Goal: Transaction & Acquisition: Purchase product/service

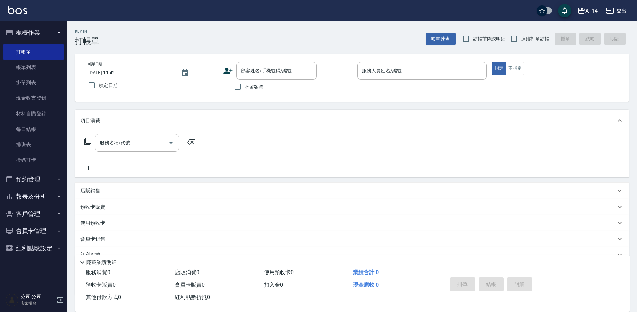
click at [45, 164] on link "掃碼打卡" at bounding box center [34, 159] width 62 height 15
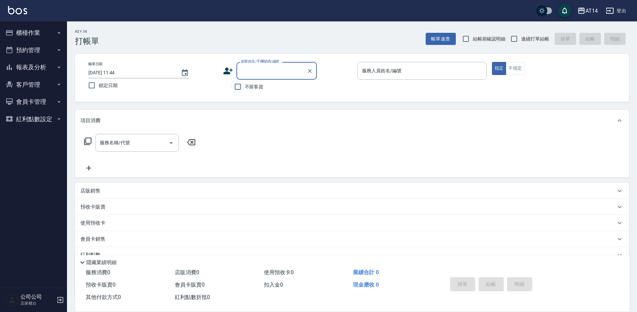
click at [241, 87] on input "不留客資" at bounding box center [238, 87] width 14 height 14
checkbox input "true"
click at [374, 74] on input "服務人員姓名/編號" at bounding box center [421, 71] width 123 height 12
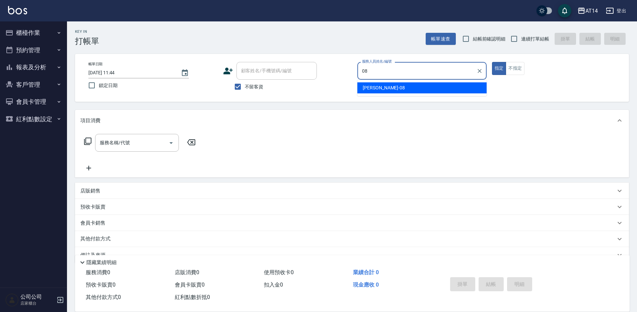
type input "[PERSON_NAME]-08"
type button "true"
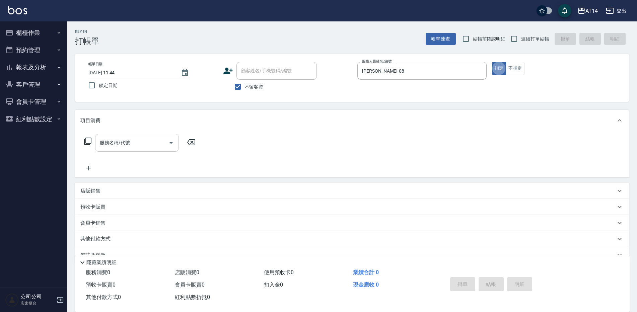
click at [114, 135] on div "服務名稱/代號" at bounding box center [137, 143] width 84 height 18
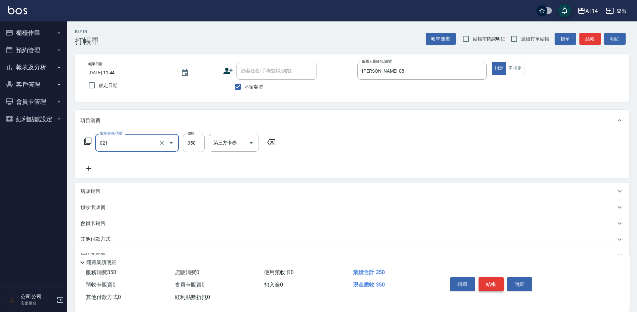
type input "剪髮(021)"
click at [496, 282] on button "結帳" at bounding box center [490, 284] width 25 height 14
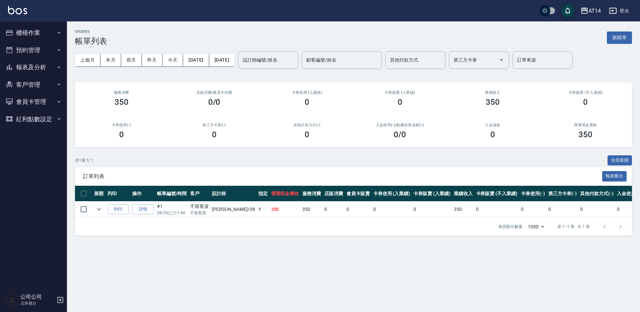
click at [25, 28] on button "櫃檯作業" at bounding box center [34, 32] width 62 height 17
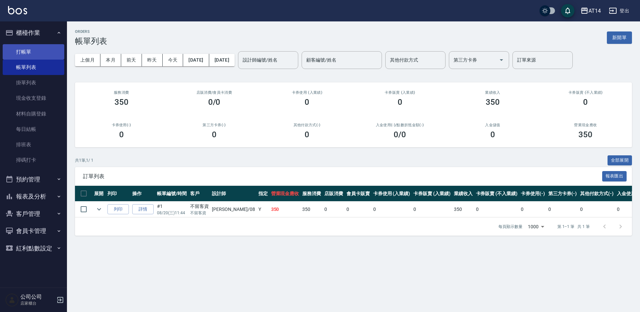
click at [33, 52] on link "打帳單" at bounding box center [34, 51] width 62 height 15
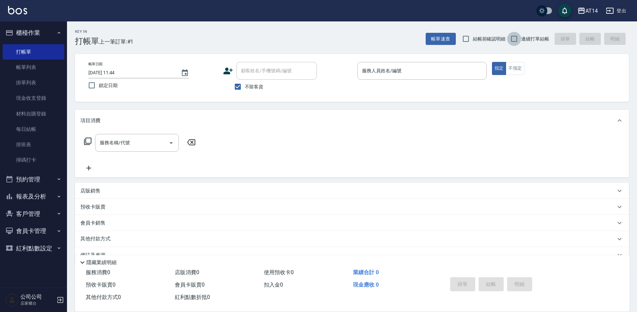
click at [518, 41] on input "連續打單結帳" at bounding box center [514, 39] width 14 height 14
checkbox input "true"
click at [419, 64] on div "服務人員姓名/編號" at bounding box center [421, 71] width 129 height 18
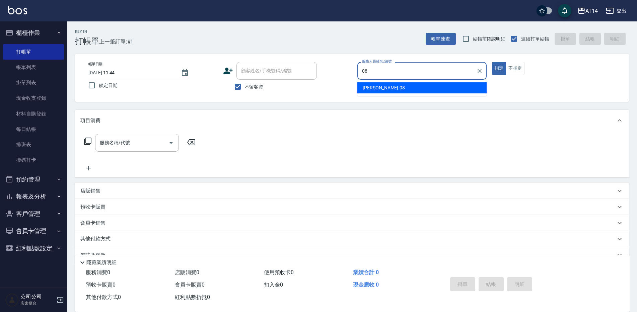
type input "[PERSON_NAME]-08"
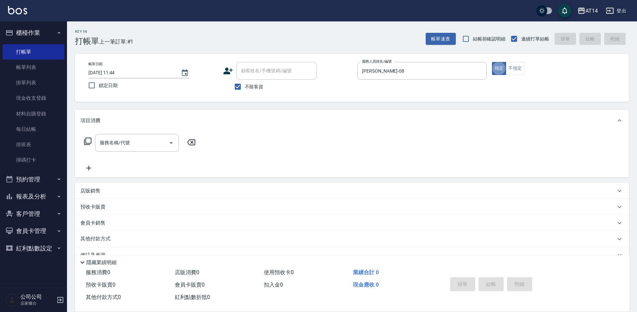
type button "true"
drag, startPoint x: 145, startPoint y: 129, endPoint x: 142, endPoint y: 138, distance: 9.2
click at [145, 134] on div "項目消費 服務名稱/代號 服務名稱/代號" at bounding box center [352, 144] width 554 height 68
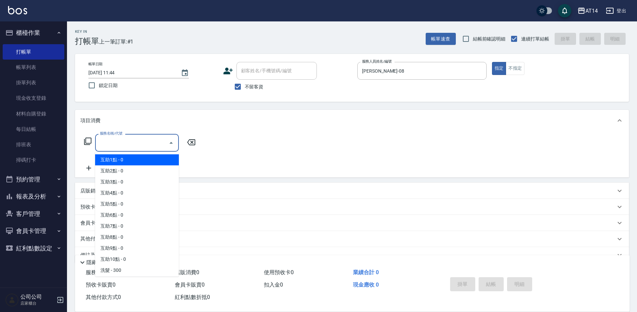
click at [142, 138] on input "服務名稱/代號" at bounding box center [132, 143] width 68 height 12
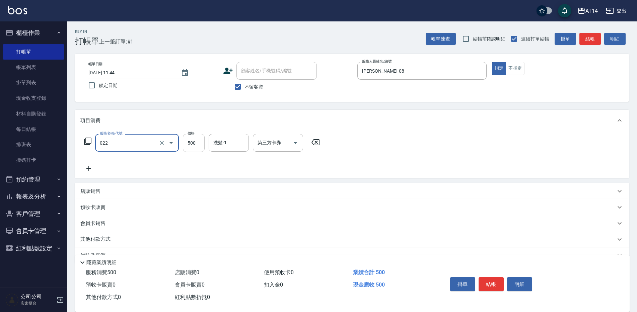
type input "洗髮+剪髮(022)"
click at [197, 145] on input "500" at bounding box center [194, 143] width 22 height 18
type input "550"
click at [498, 281] on button "結帳" at bounding box center [490, 284] width 25 height 14
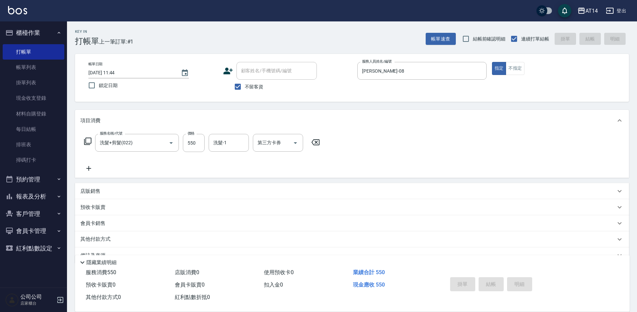
type input "[DATE] 12:14"
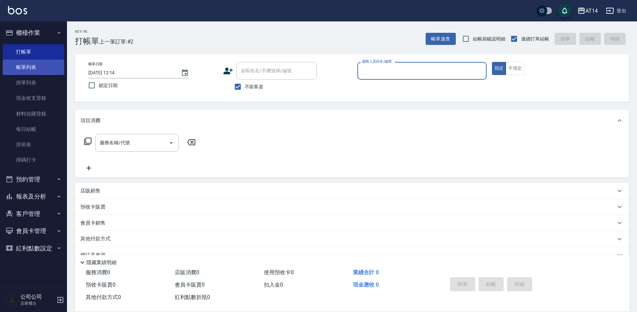
click at [17, 68] on link "帳單列表" at bounding box center [34, 67] width 62 height 15
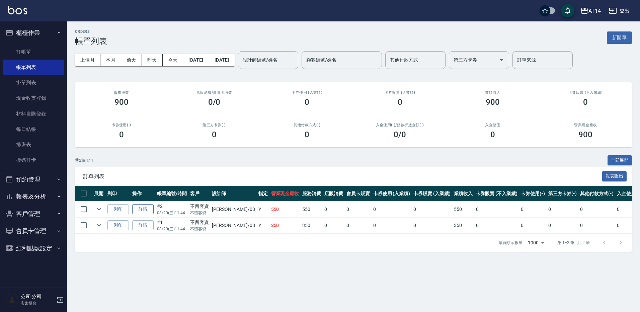
click at [142, 212] on link "詳情" at bounding box center [142, 209] width 21 height 10
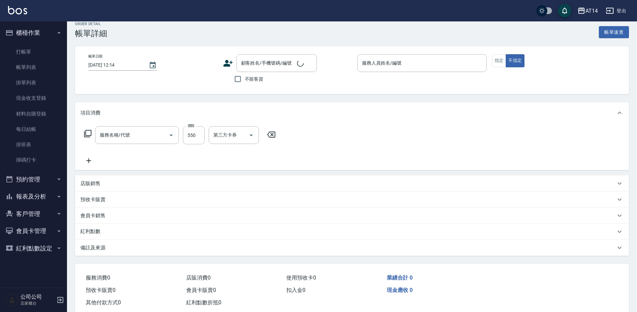
type input "[DATE] 11:44"
checkbox input "true"
type input "[PERSON_NAME]-08"
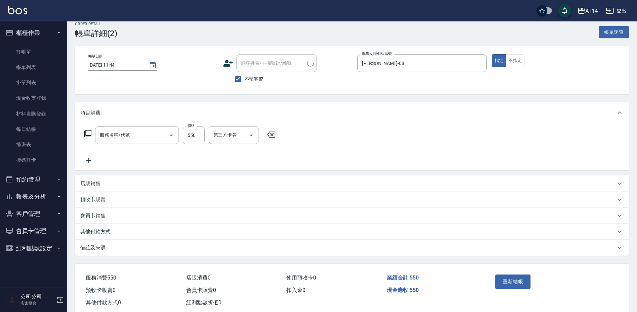
type input "洗髮+剪髮(022)"
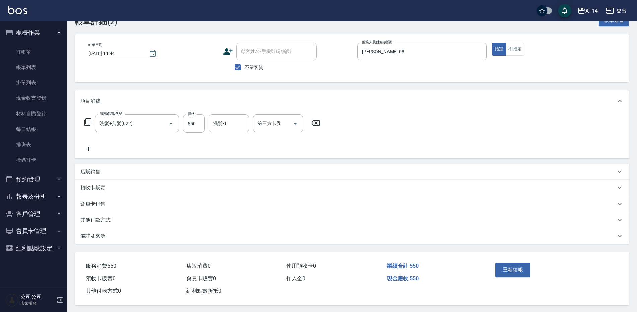
click at [100, 228] on div "備註及來源 備註 備註 訂單來源 ​ 訂單來源" at bounding box center [352, 236] width 554 height 16
click at [99, 222] on p "其他付款方式" at bounding box center [95, 220] width 30 height 7
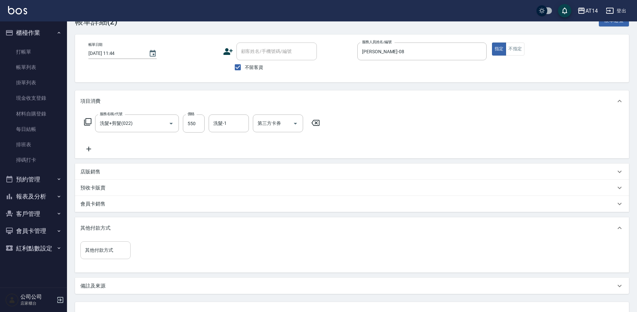
click at [115, 256] on input "其他付款方式" at bounding box center [105, 250] width 44 height 12
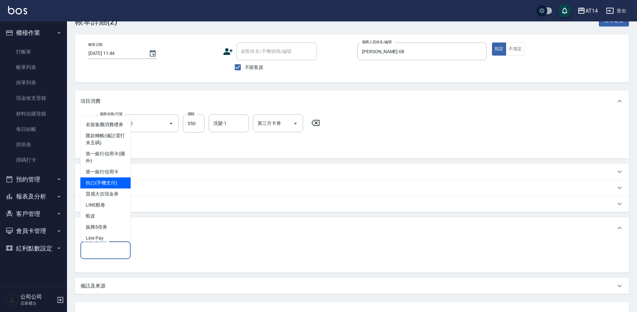
click at [105, 188] on span "街口(手機支付)" at bounding box center [105, 182] width 50 height 11
type input "街口(手機支付)"
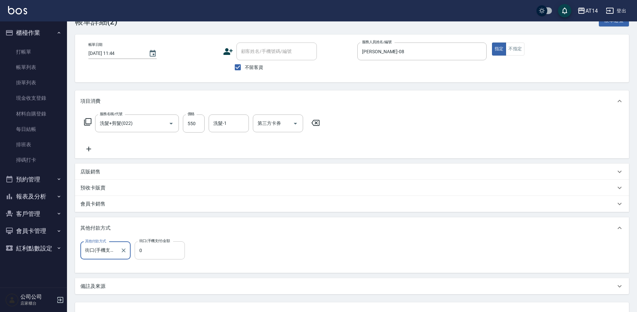
click at [152, 255] on input "0" at bounding box center [160, 250] width 50 height 18
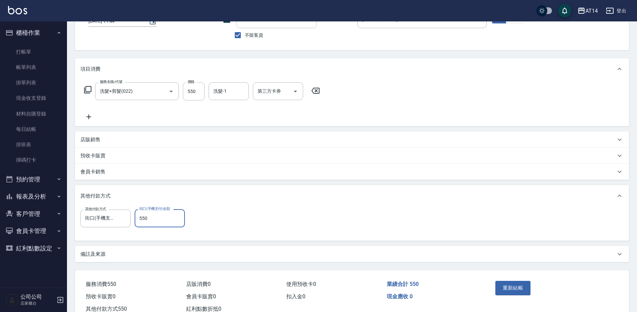
scroll to position [74, 0]
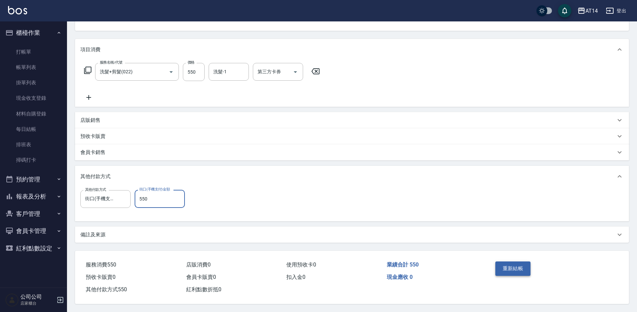
type input "550"
click at [507, 269] on button "重新結帳" at bounding box center [512, 268] width 35 height 14
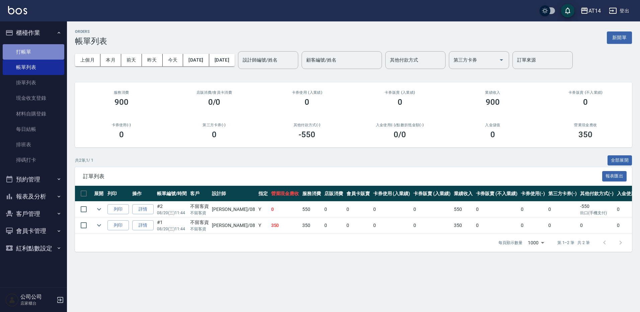
click at [43, 51] on link "打帳單" at bounding box center [34, 51] width 62 height 15
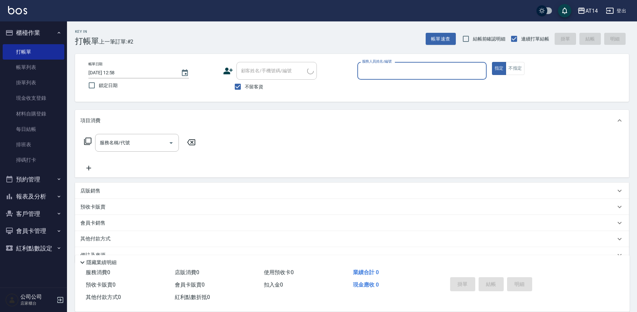
click at [387, 61] on label "服務人員姓名/編號" at bounding box center [376, 61] width 29 height 5
click at [387, 65] on input "服務人員姓名/編號" at bounding box center [421, 71] width 123 height 12
click at [392, 65] on div "服務人員姓名/編號" at bounding box center [421, 71] width 129 height 18
type input "[PERSON_NAME]-08"
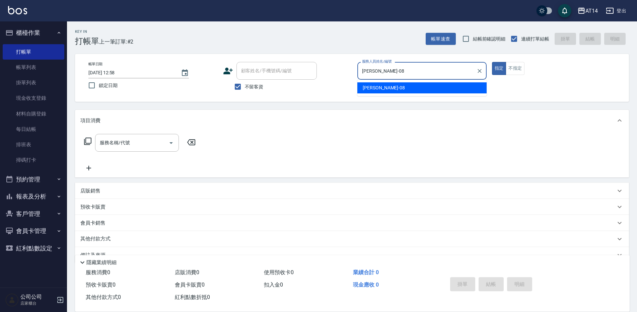
type button "true"
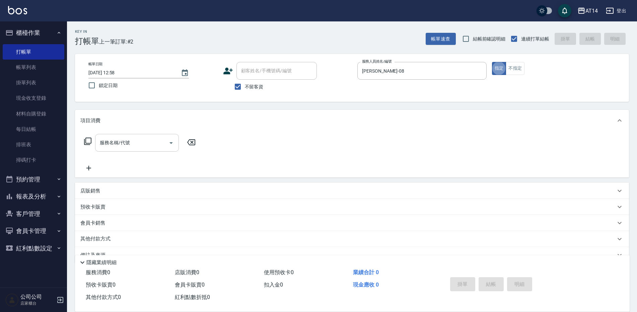
click at [137, 137] on div "服務名稱/代號" at bounding box center [137, 143] width 84 height 18
type input "0"
click at [472, 86] on p at bounding box center [421, 83] width 129 height 7
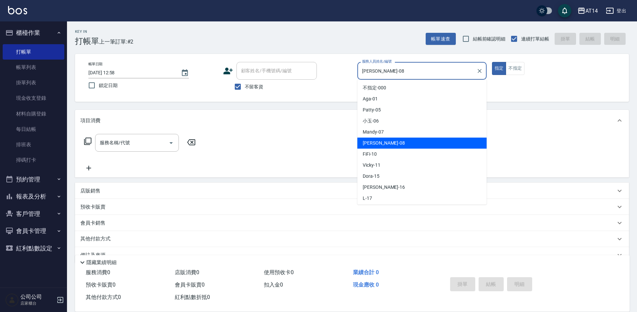
click at [428, 72] on input "[PERSON_NAME]-08" at bounding box center [416, 71] width 113 height 12
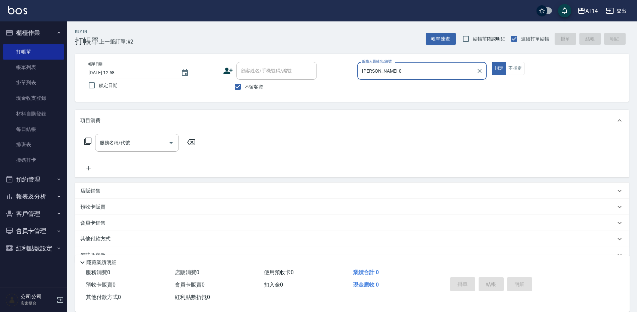
type input "[PERSON_NAME]-"
click at [478, 72] on icon "Clear" at bounding box center [479, 71] width 4 height 4
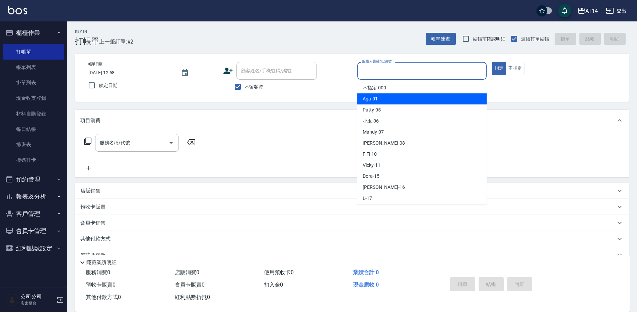
click at [535, 108] on div "Key In 打帳單 上一筆訂單:#2 帳單速查 結帳前確認明細 連續打單結帳 掛單 結帳 明細 帳單日期 [DATE] 12:58 鎖定日期 顧客姓名/手機…" at bounding box center [352, 174] width 570 height 306
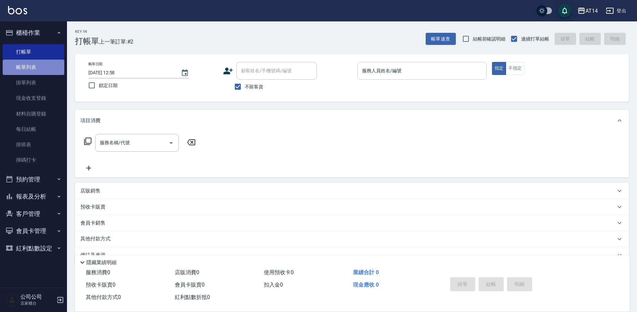
click at [35, 62] on link "帳單列表" at bounding box center [34, 67] width 62 height 15
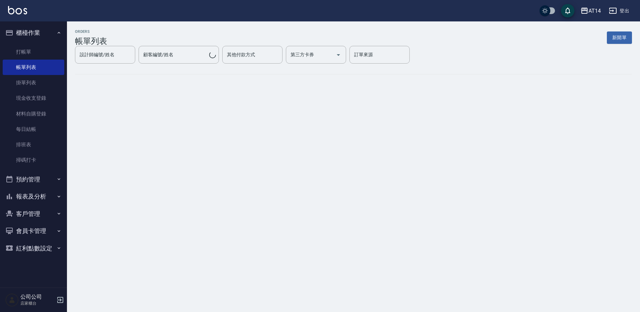
click at [362, 103] on div "ORDERS 帳單列表 新開單 設計師編號/姓名 設計師編號/姓名 顧客編號/姓名 顧客編號/姓名 其他付款方式 其他付款方式 第三方卡券 第三方卡券 訂單來…" at bounding box center [320, 156] width 640 height 312
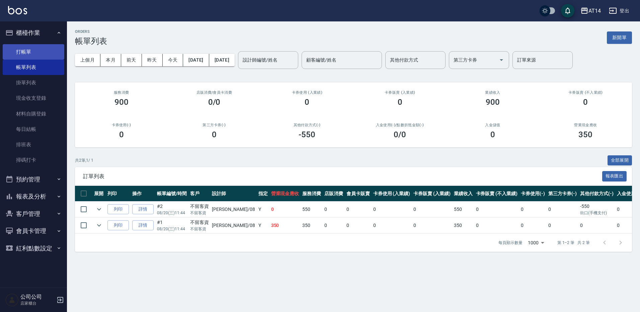
click at [39, 48] on link "打帳單" at bounding box center [34, 51] width 62 height 15
